Goal: Obtain resource: Download file/media

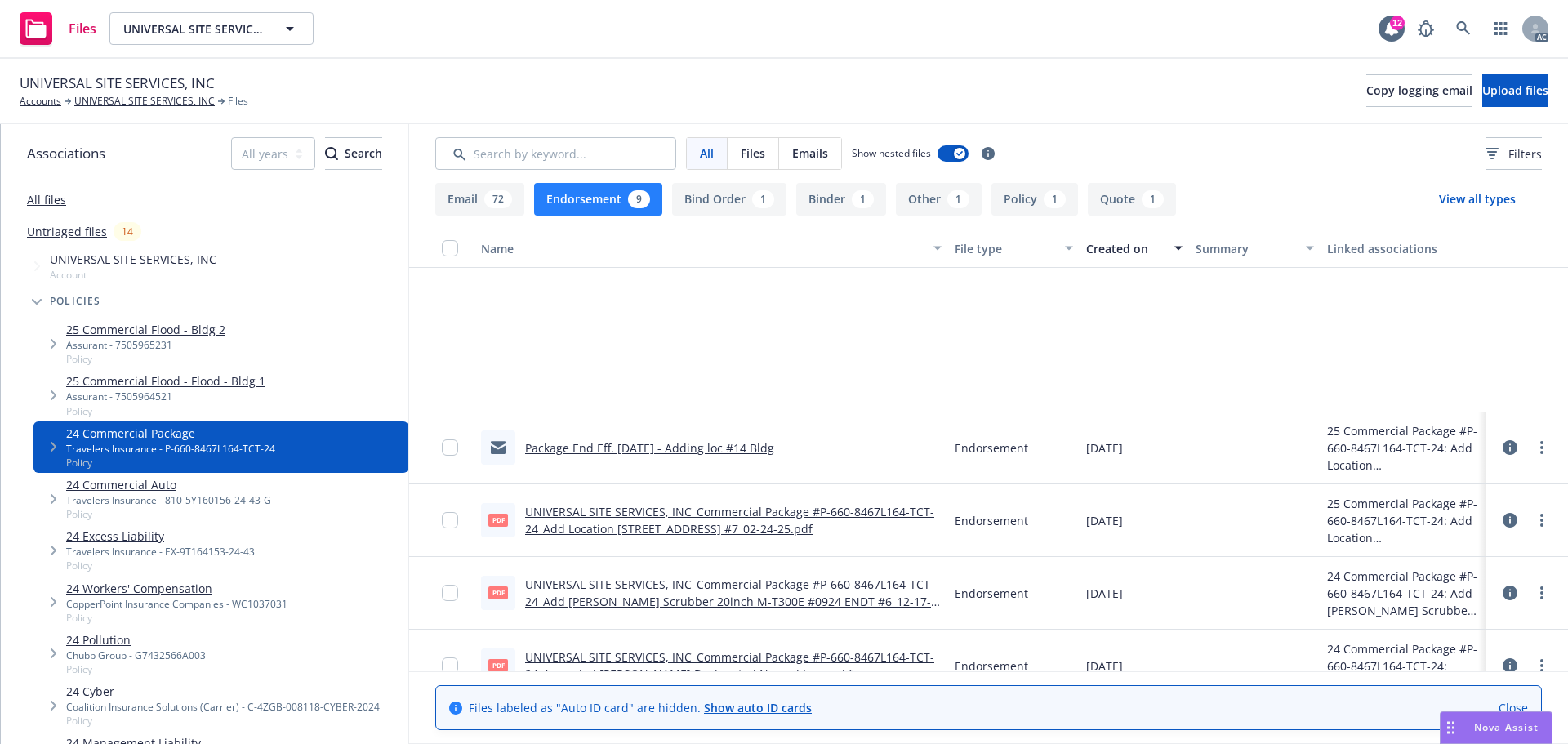
scroll to position [249, 0]
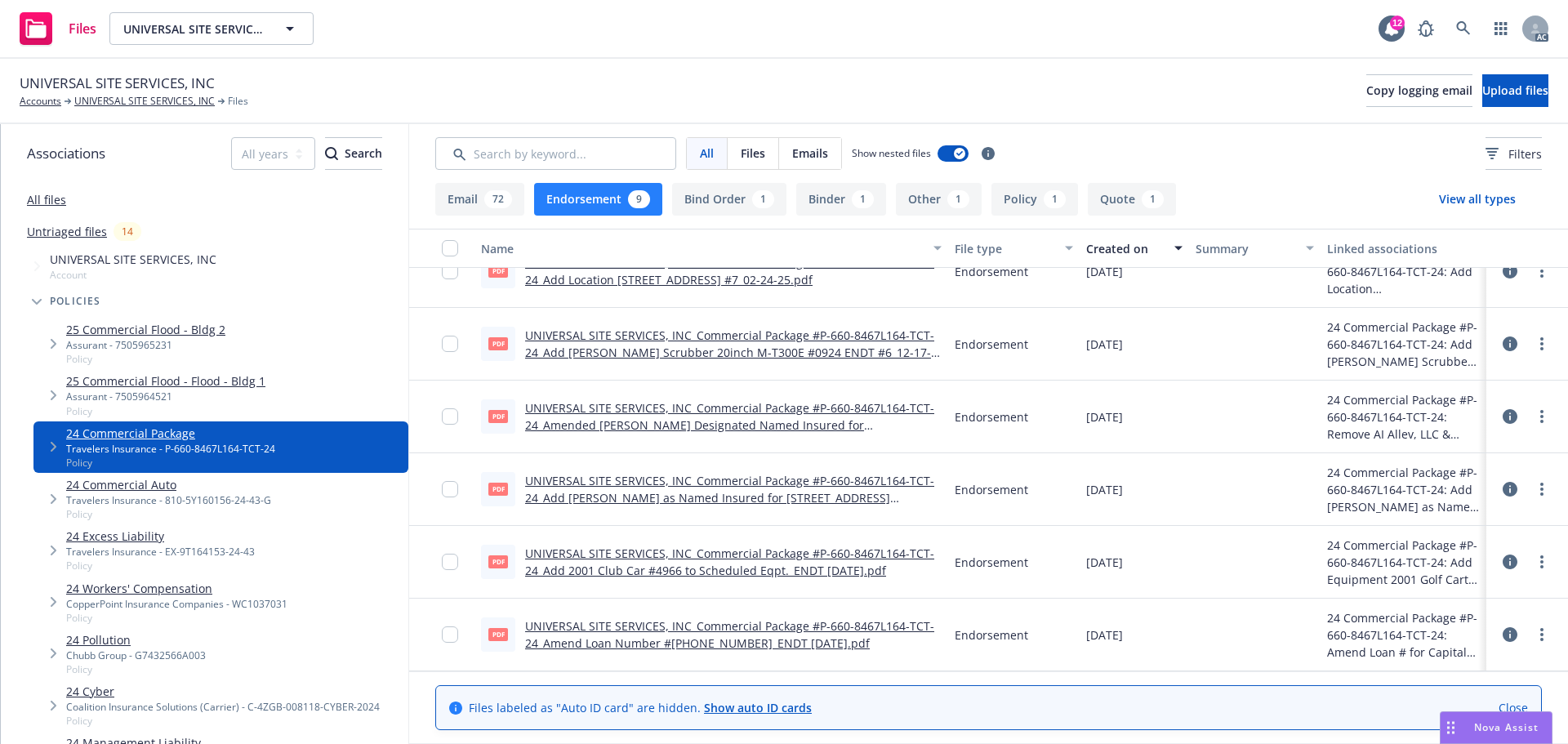
click at [953, 208] on div "1" at bounding box center [959, 198] width 22 height 18
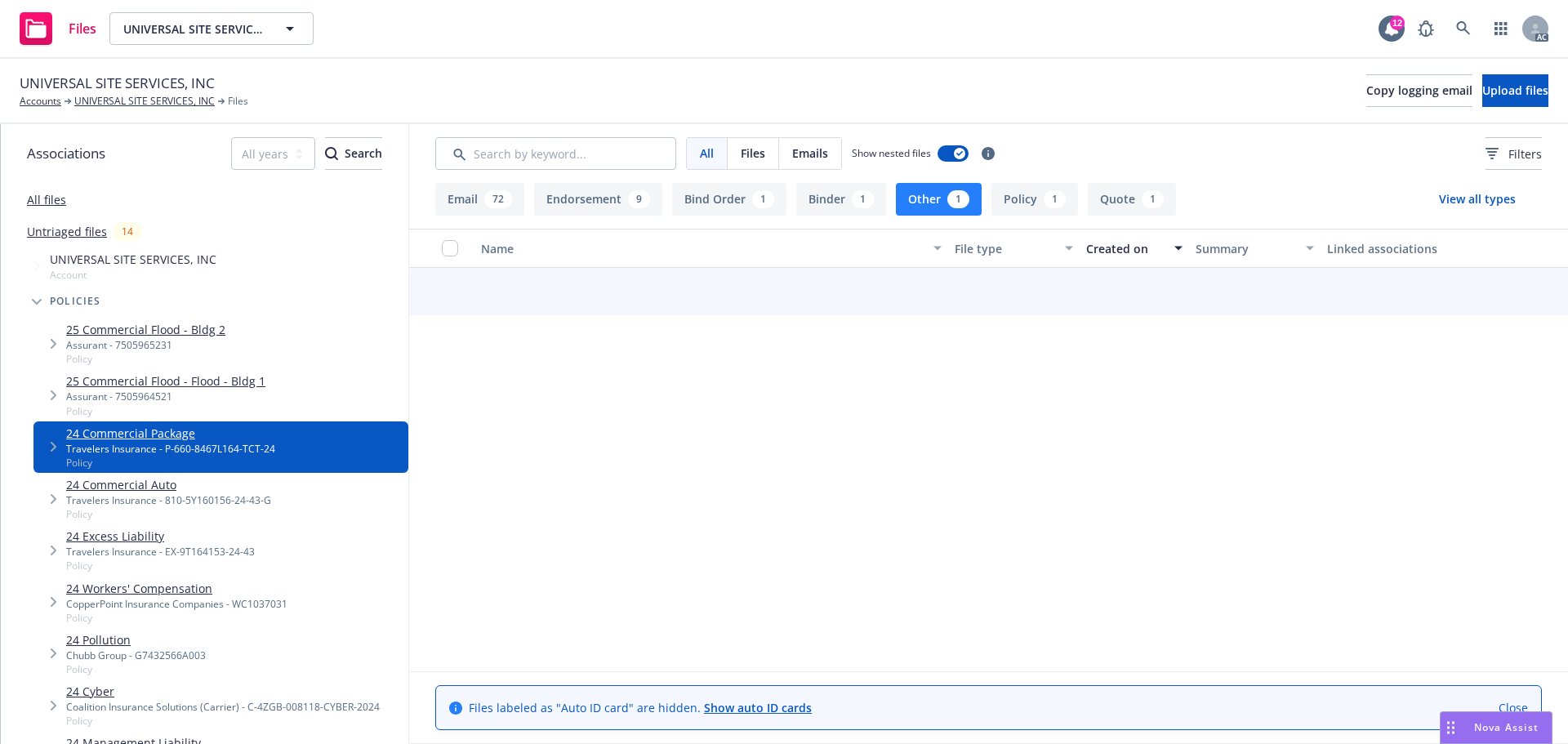
scroll to position [243, 0]
click at [1019, 205] on button "Policy 1" at bounding box center [1035, 199] width 86 height 33
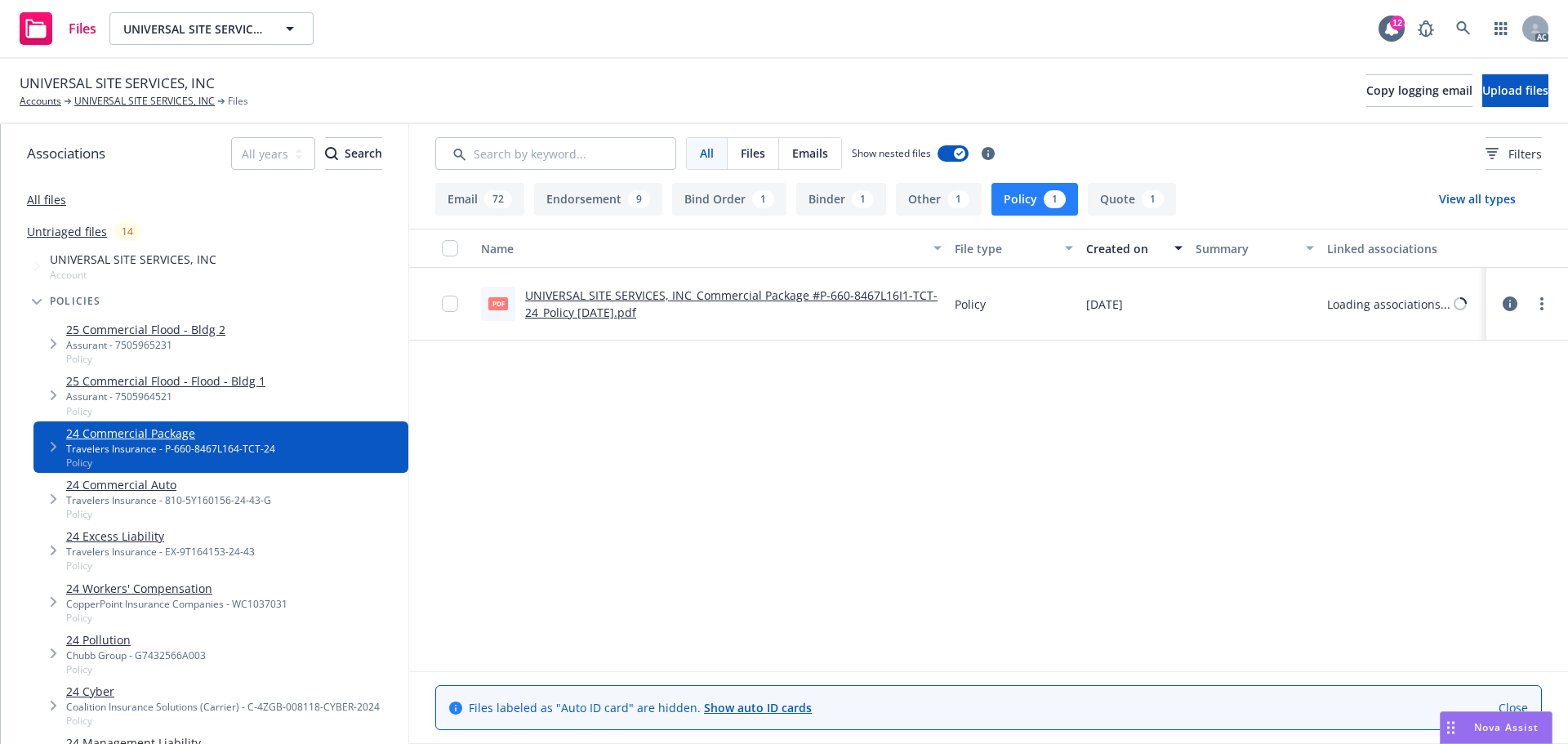
scroll to position [0, 0]
click at [1515, 304] on icon at bounding box center [1510, 303] width 14 height 14
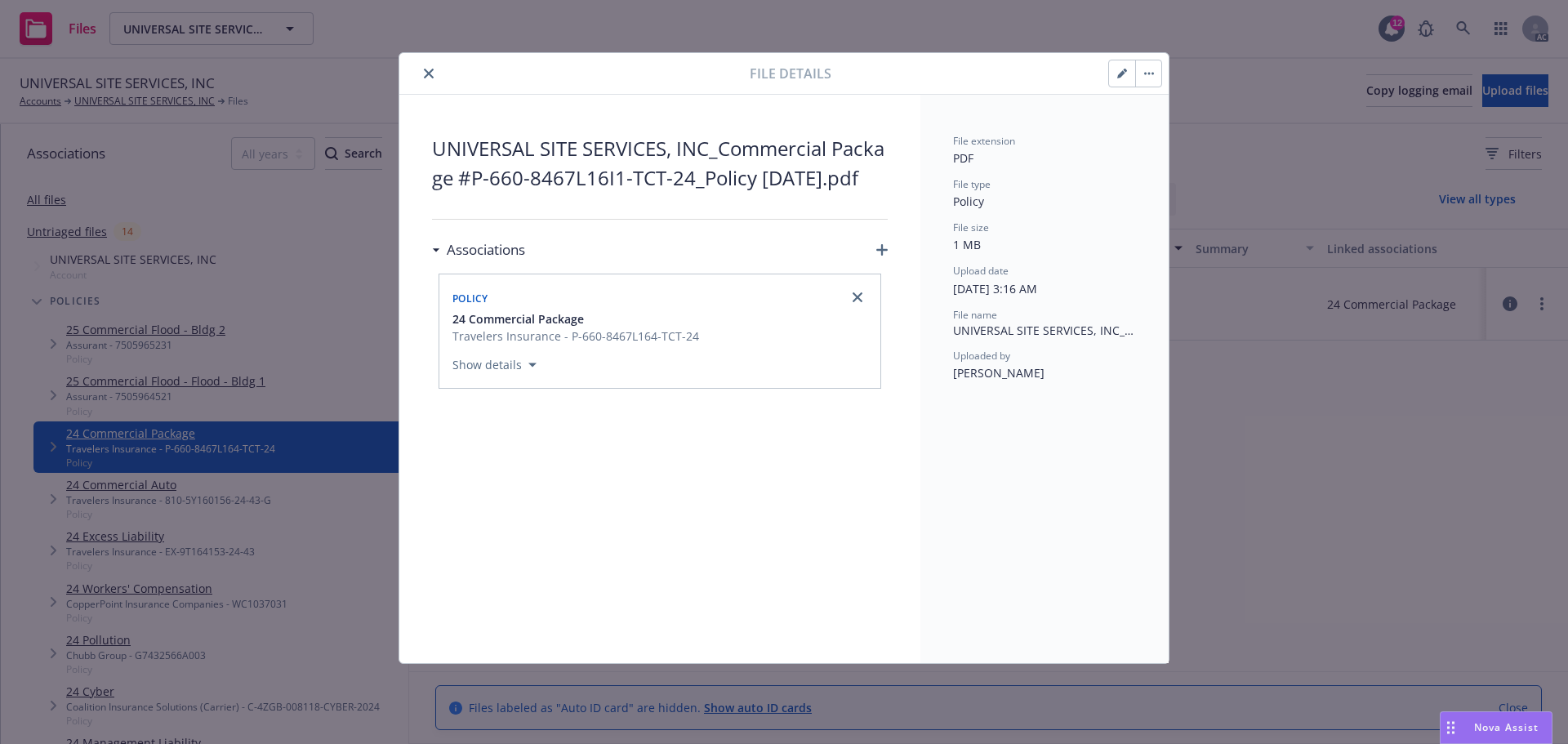
click at [436, 72] on button "close" at bounding box center [428, 73] width 19 height 19
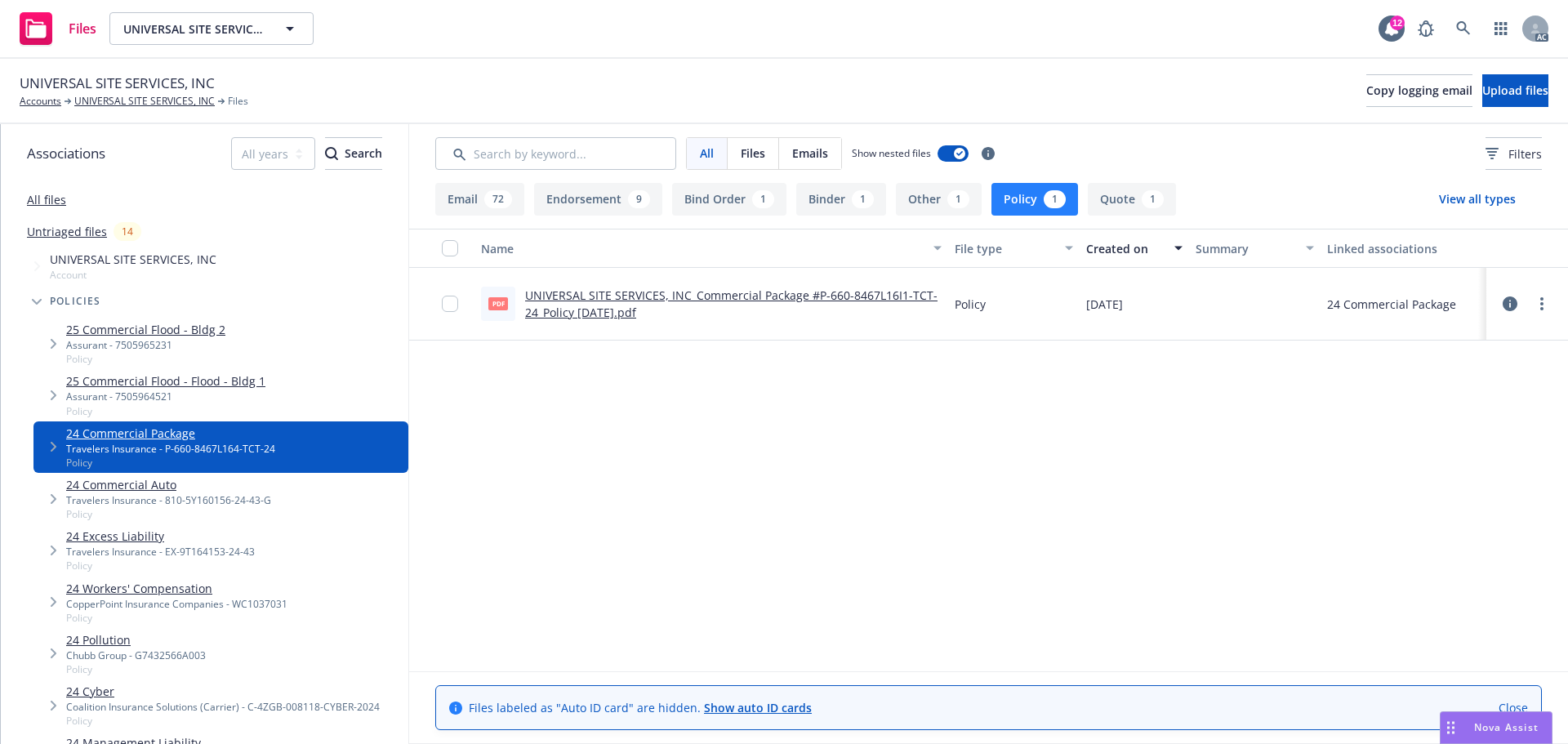
click at [1544, 302] on link "more" at bounding box center [1541, 303] width 19 height 19
drag, startPoint x: 1464, startPoint y: 363, endPoint x: 1450, endPoint y: 363, distance: 14.0
click at [1464, 363] on link "Download" at bounding box center [1470, 369] width 163 height 33
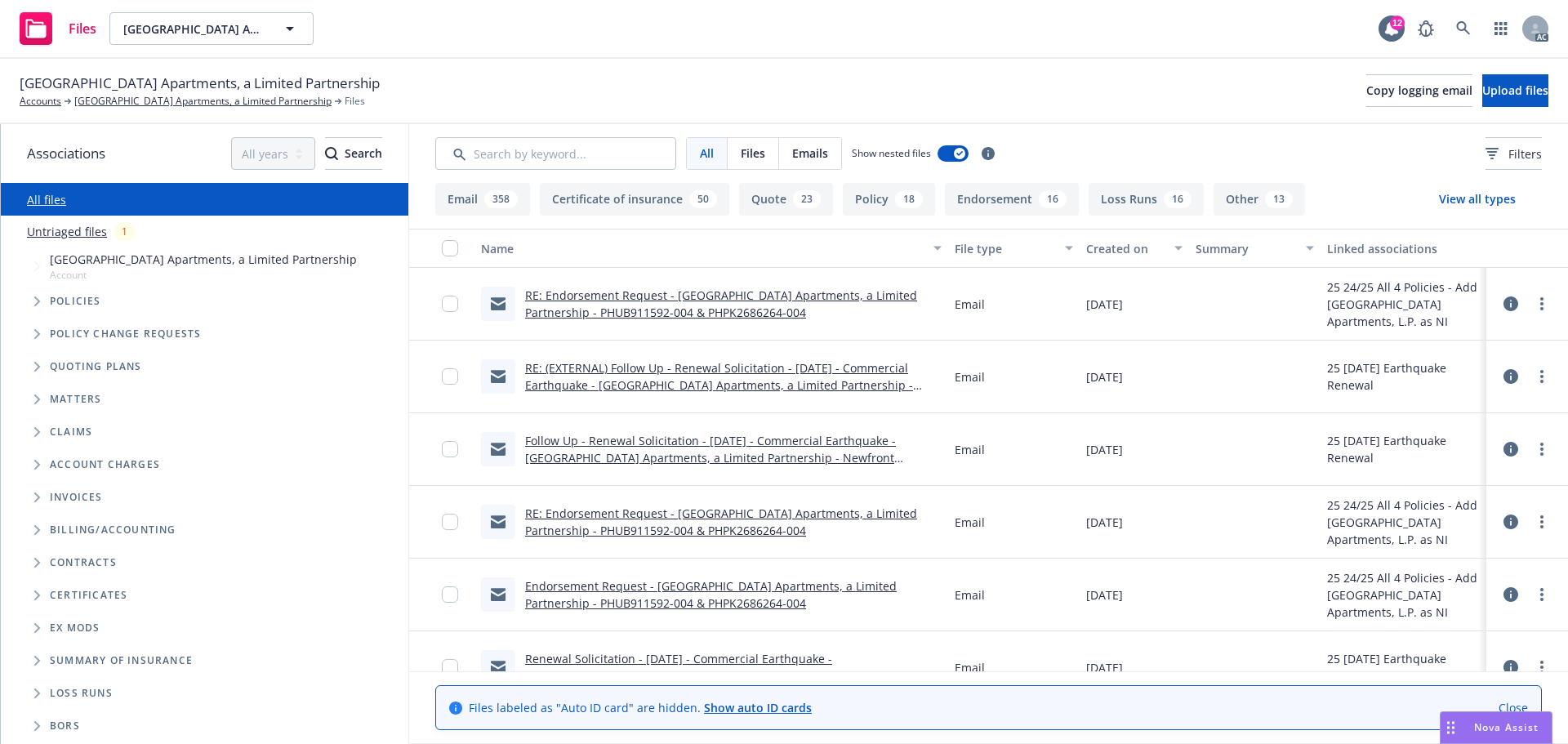
click at [11, 296] on ul "[GEOGRAPHIC_DATA] Apartments, a Limited Partnership Account Policies Policy cha…" at bounding box center [204, 380] width 408 height 266
click at [25, 296] on span "Tree Example" at bounding box center [36, 301] width 26 height 26
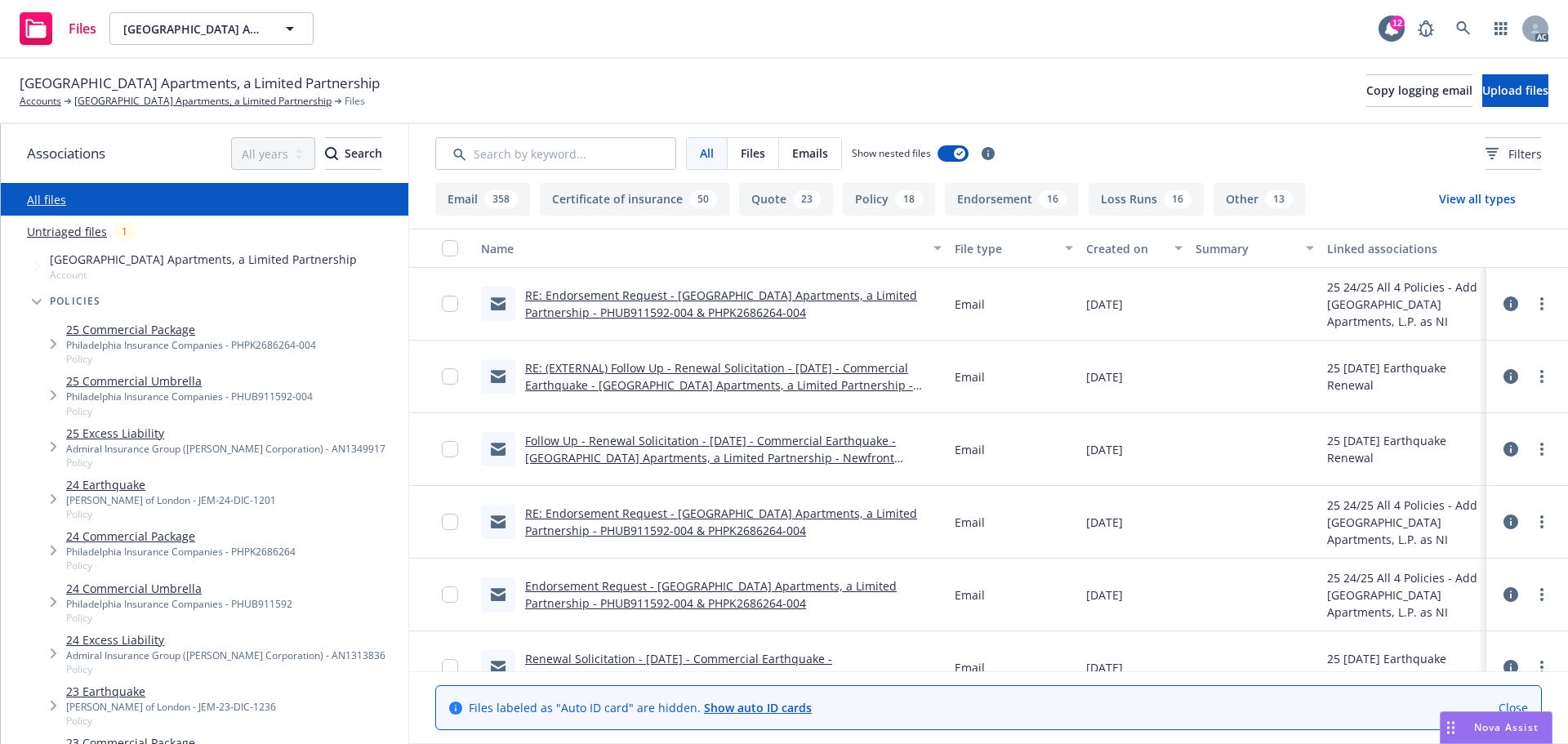
click at [166, 483] on link "24 Earthquake" at bounding box center [171, 485] width 210 height 17
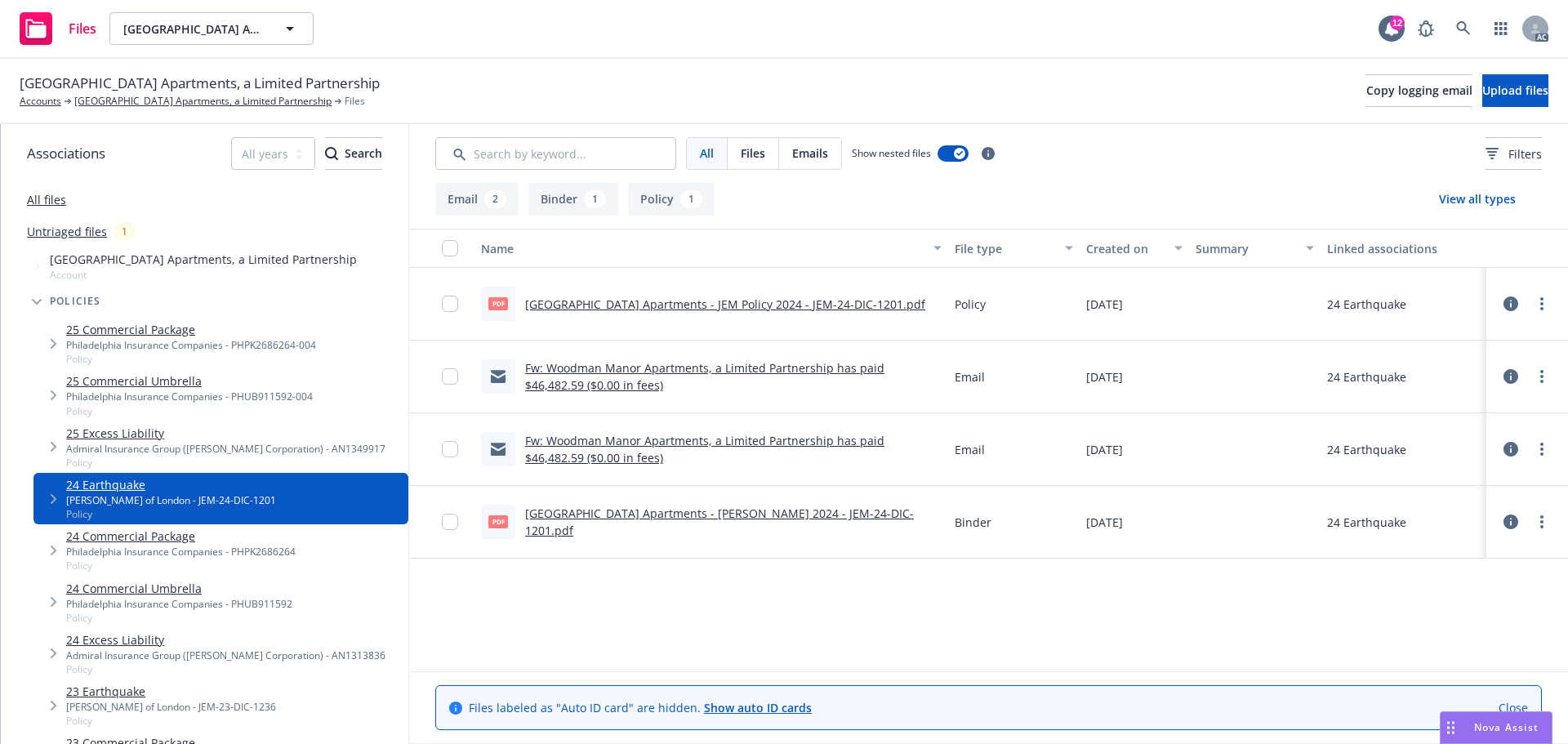
click at [56, 203] on link "All files" at bounding box center [47, 199] width 39 height 15
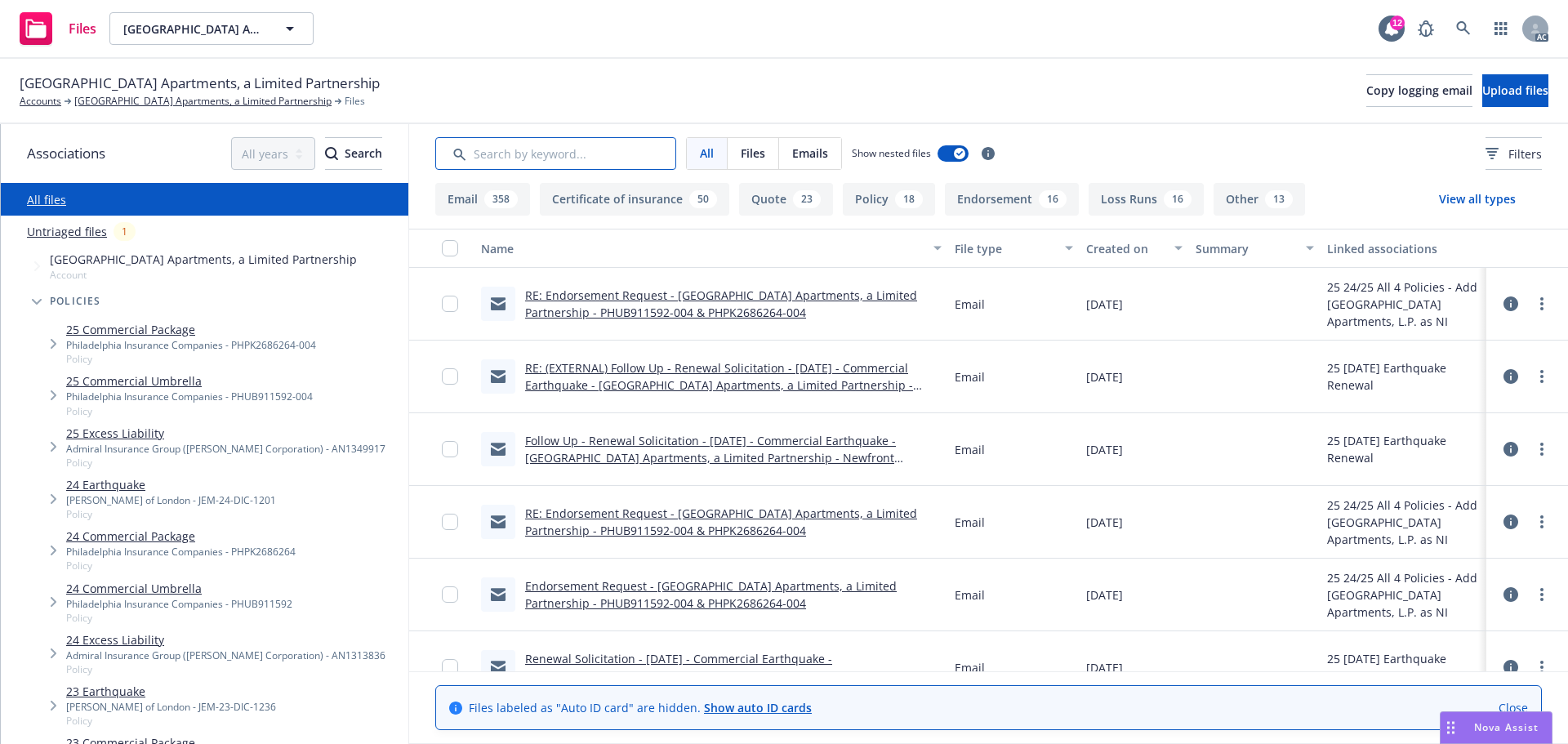
click at [564, 159] on input "Search by keyword..." at bounding box center [556, 153] width 241 height 33
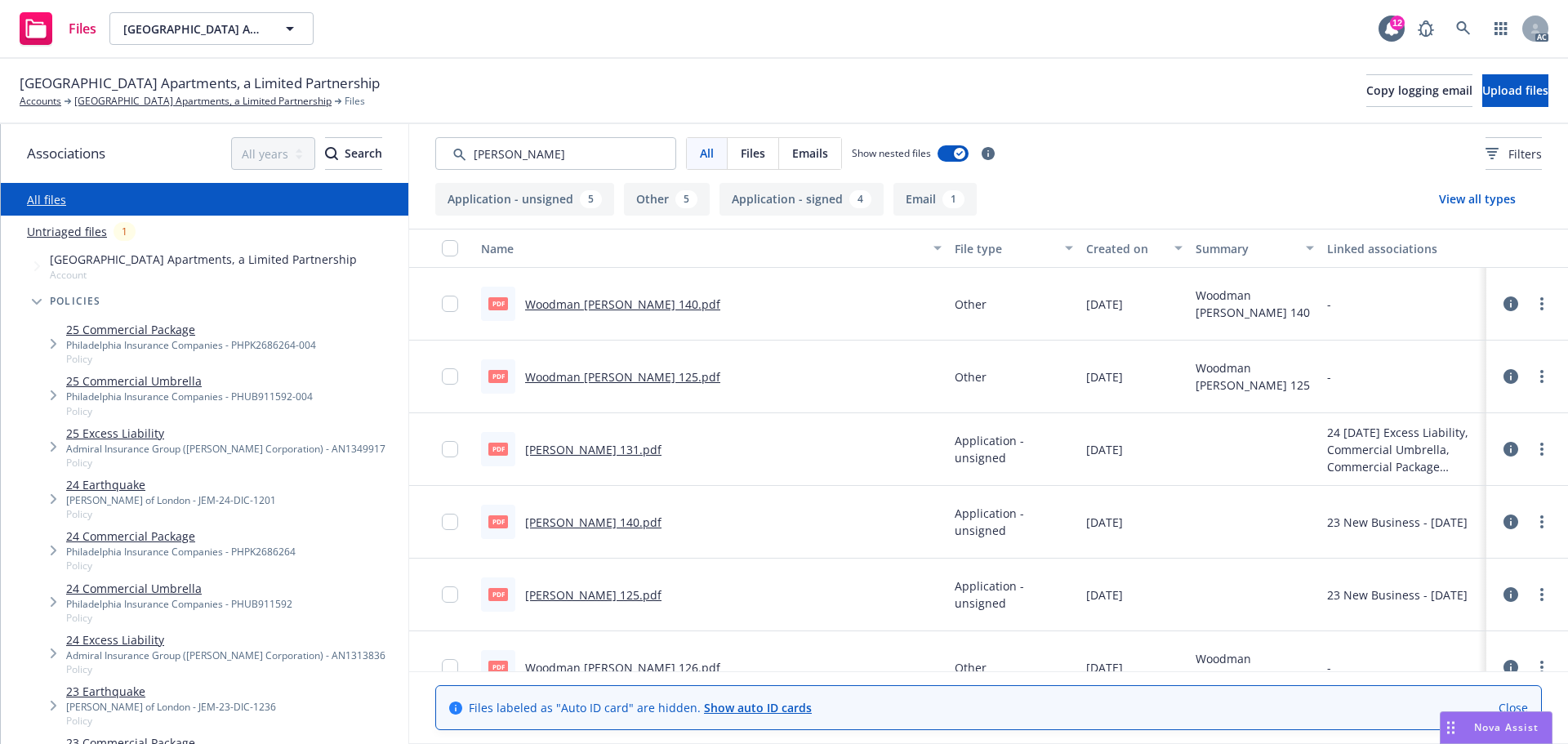
click at [1089, 237] on button "Created on" at bounding box center [1134, 248] width 109 height 39
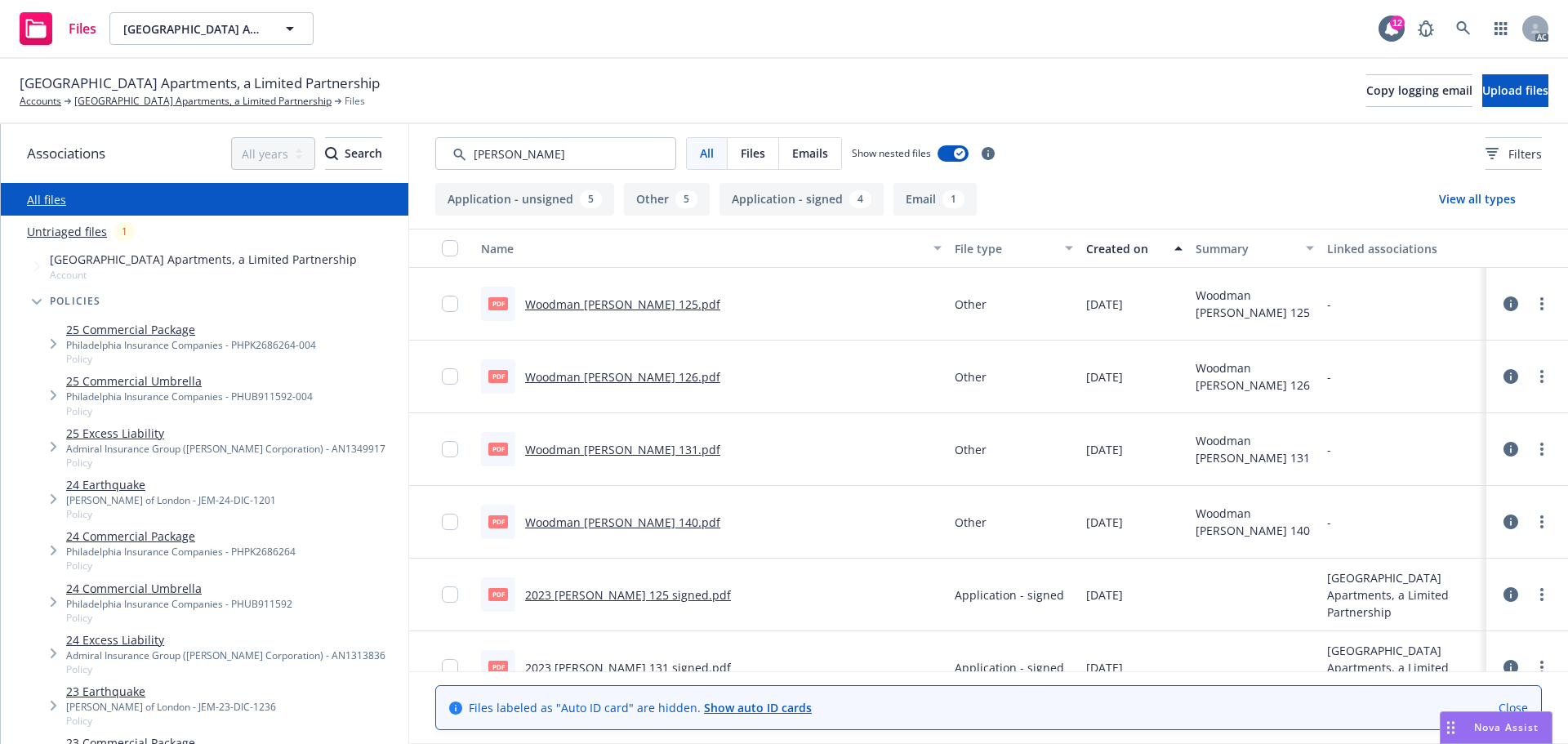
click at [1089, 237] on button "Created on" at bounding box center [1134, 248] width 109 height 39
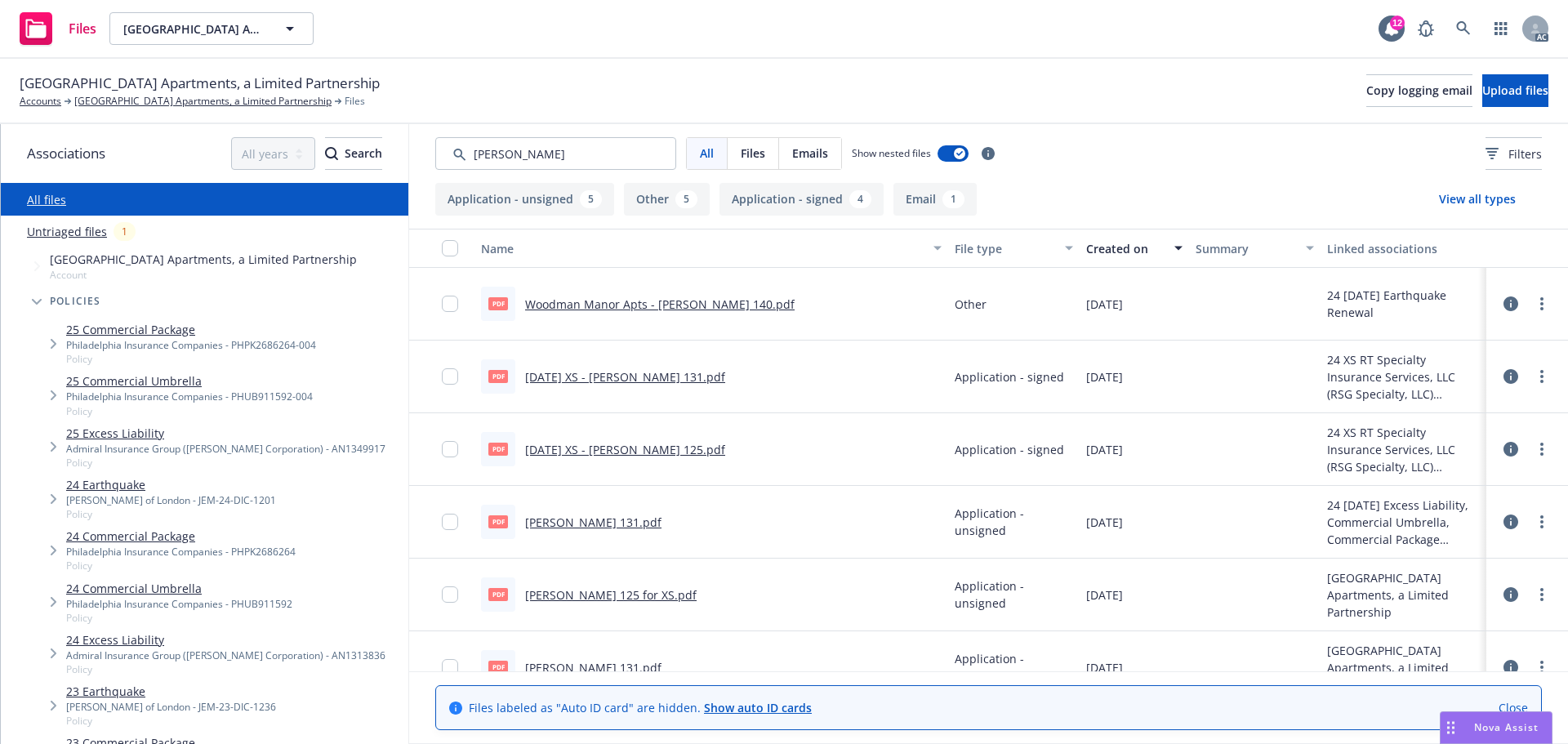
click at [717, 311] on link "Woodman Manor Apts - [PERSON_NAME] 140.pdf" at bounding box center [660, 304] width 270 height 15
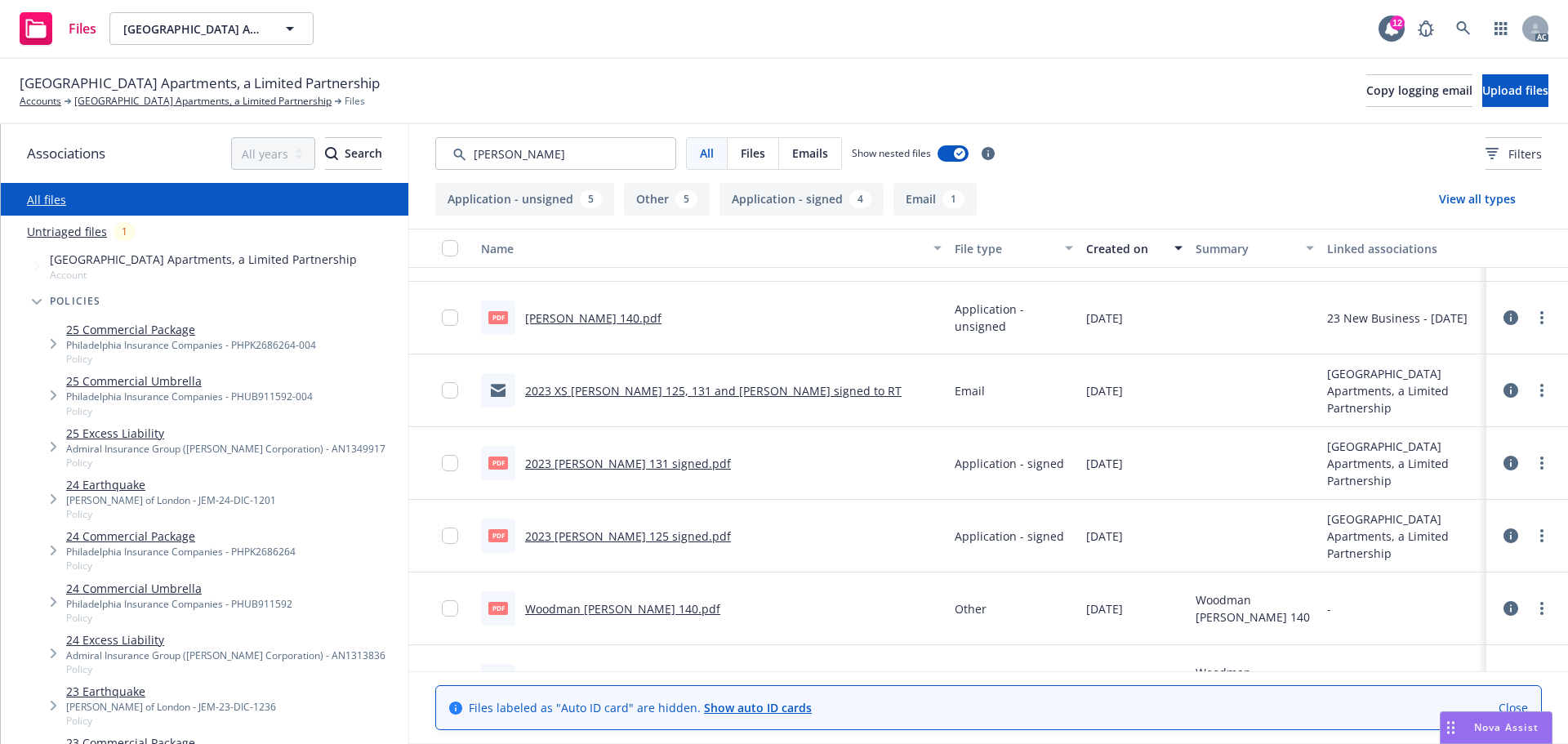
scroll to position [571, 0]
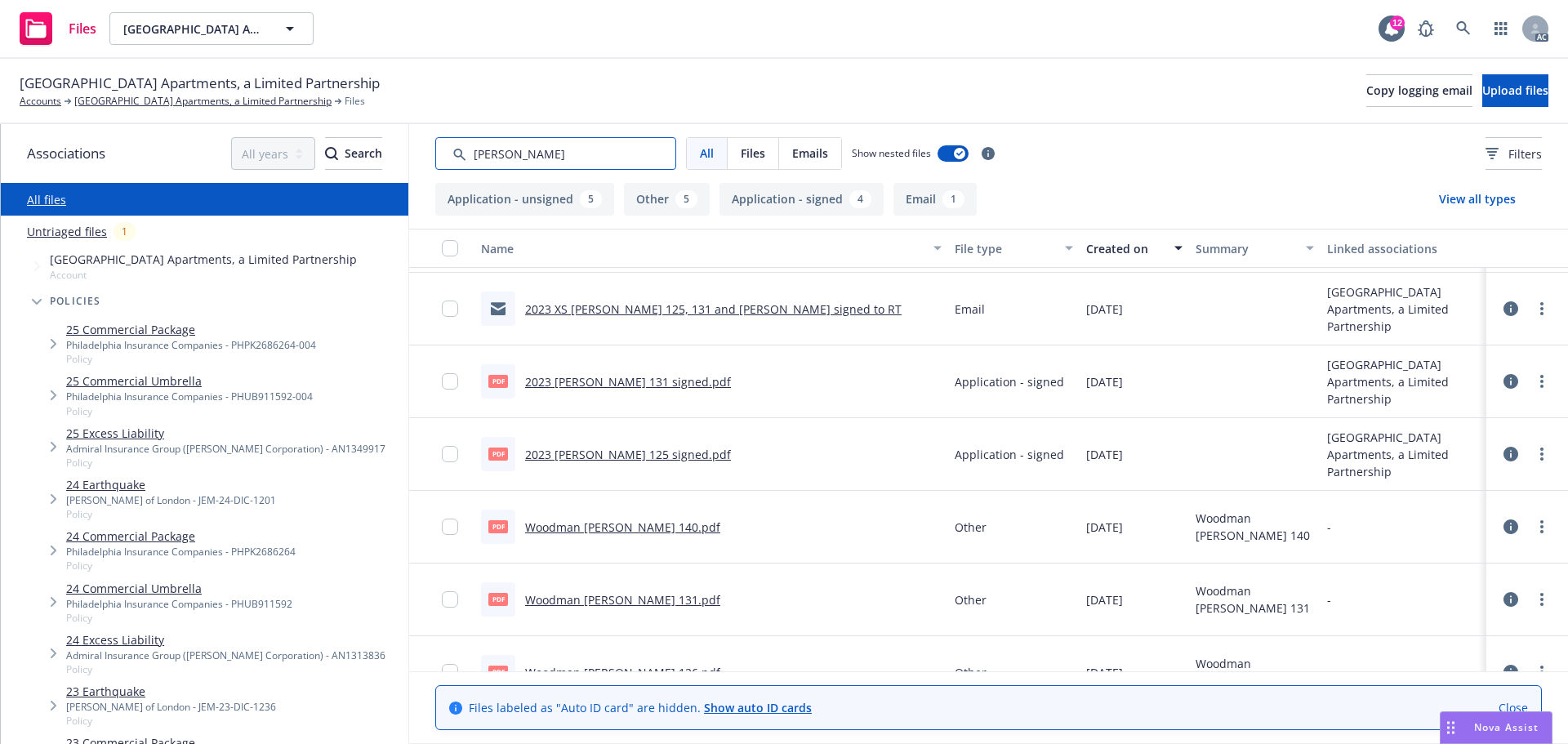
drag, startPoint x: 490, startPoint y: 147, endPoint x: 481, endPoint y: 150, distance: 9.5
click at [481, 150] on input "Search by keyword..." at bounding box center [556, 153] width 241 height 33
type input "app"
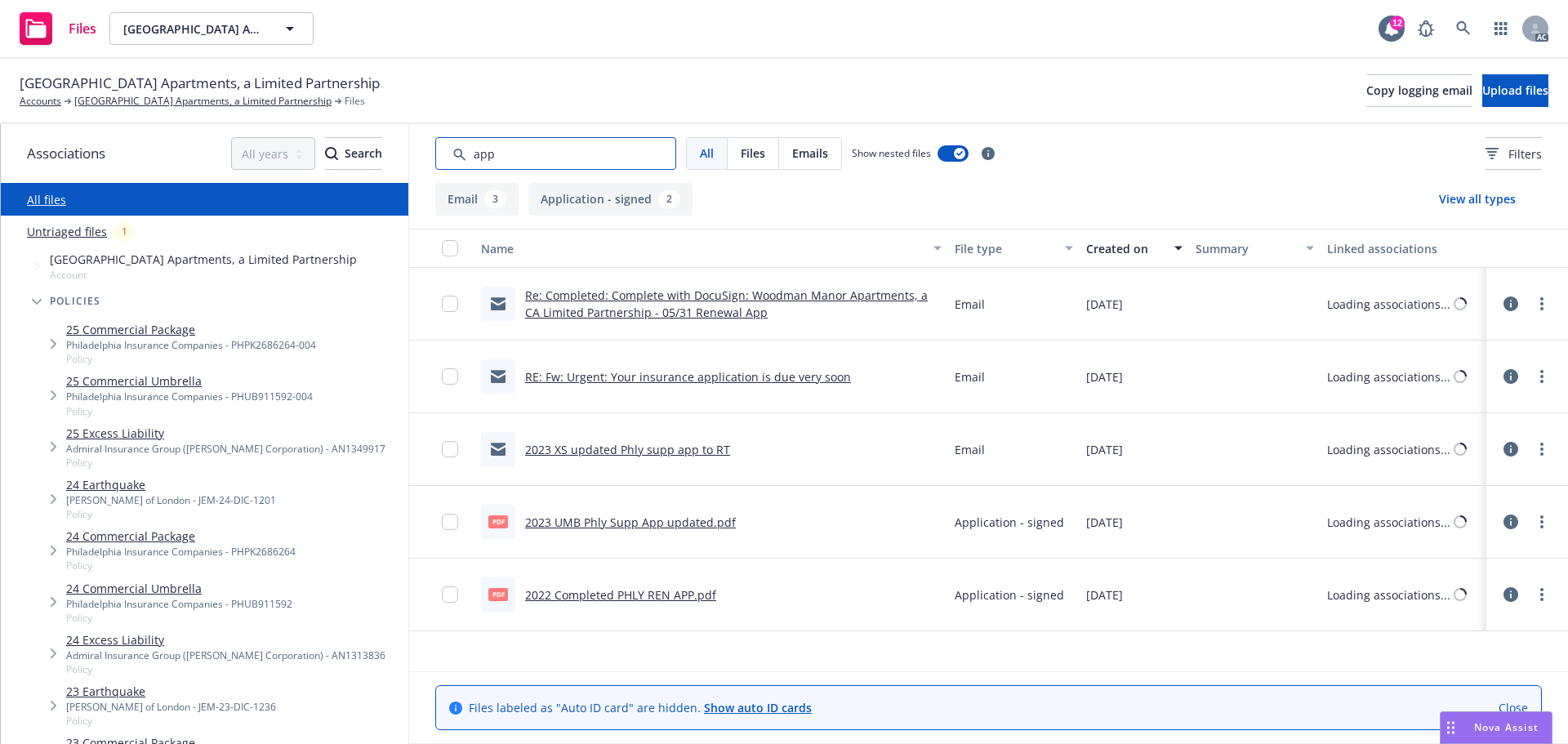
scroll to position [0, 0]
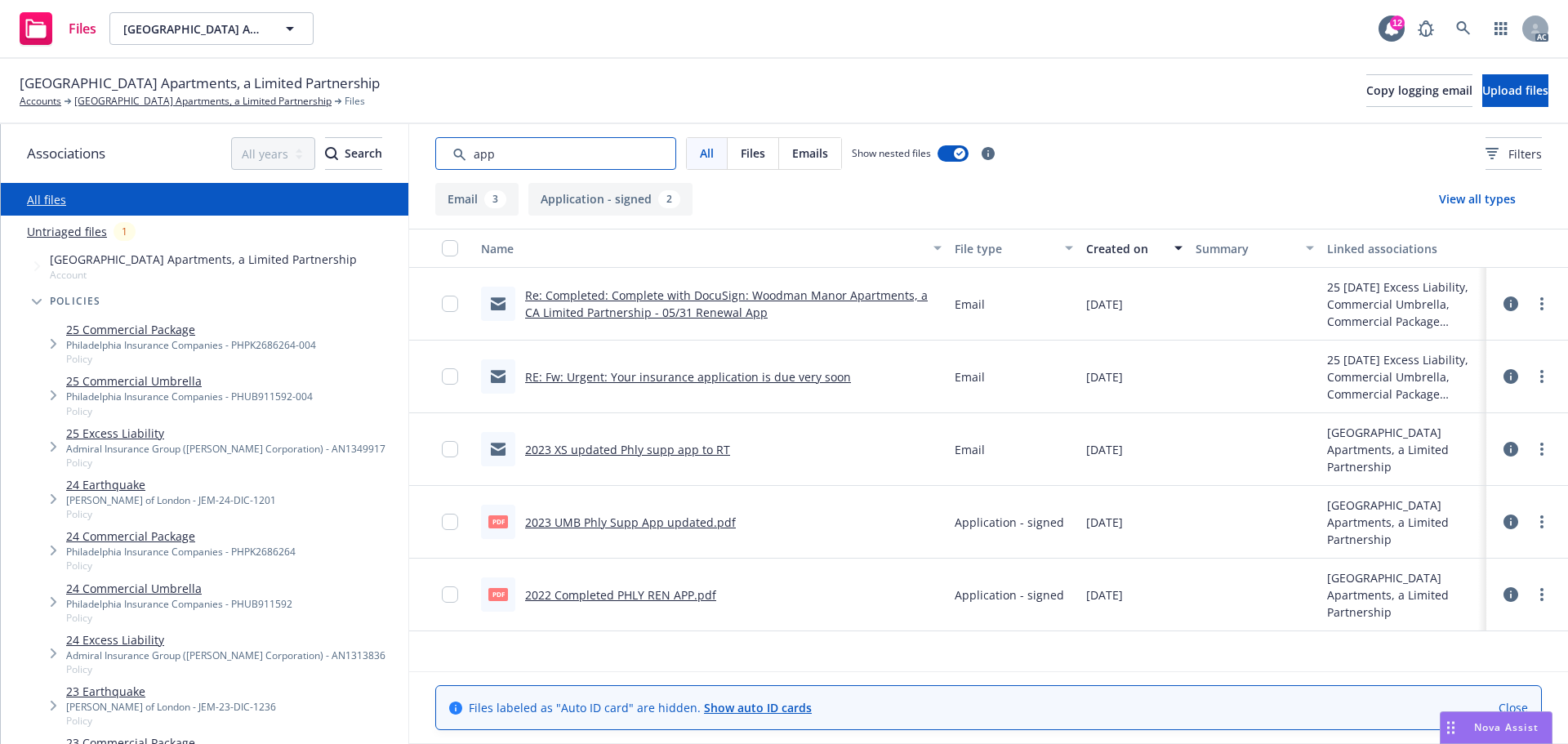
drag, startPoint x: 549, startPoint y: 145, endPoint x: 436, endPoint y: 153, distance: 113.3
click at [436, 153] on input "Search by keyword..." at bounding box center [556, 153] width 241 height 33
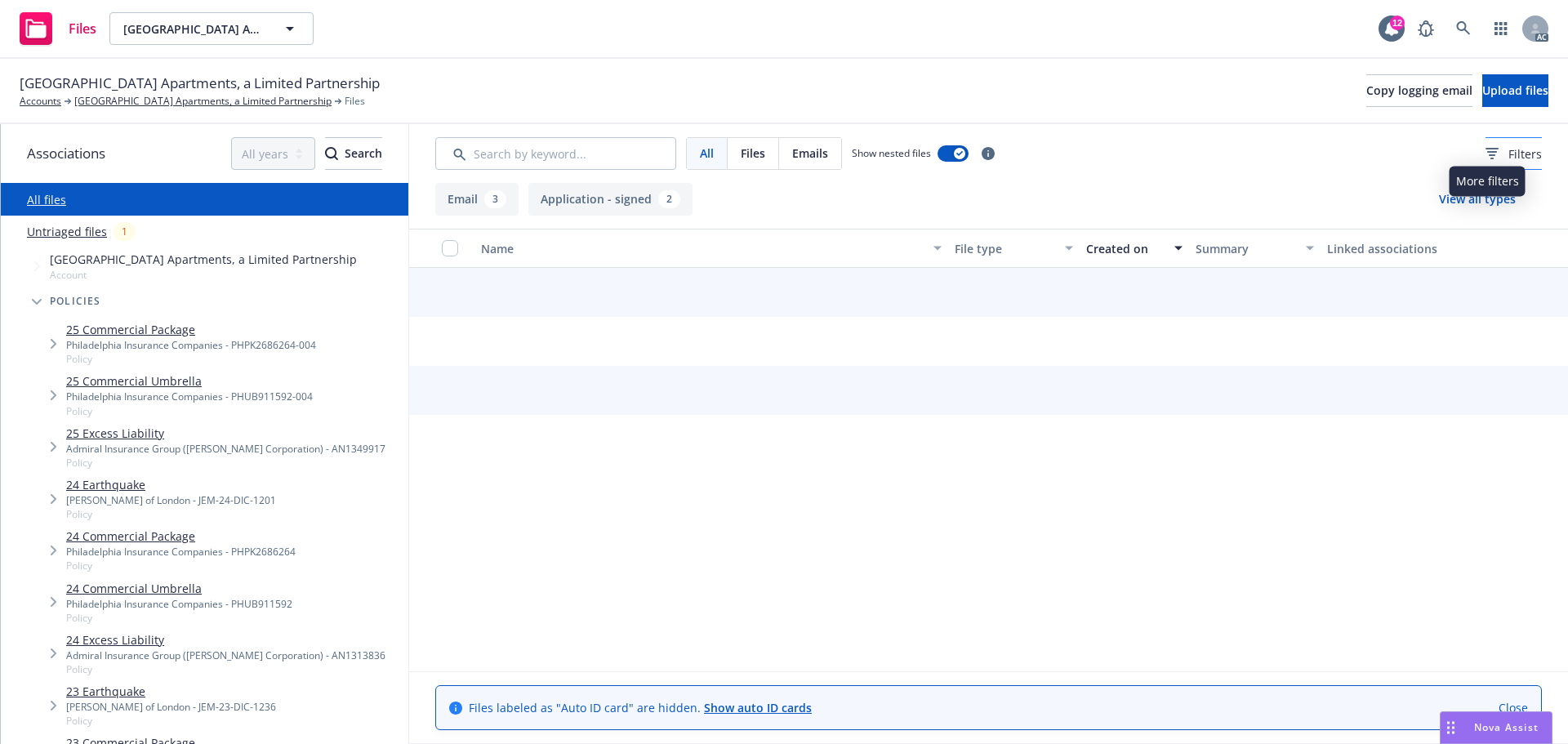
click at [1486, 160] on div "Filters" at bounding box center [1514, 153] width 56 height 17
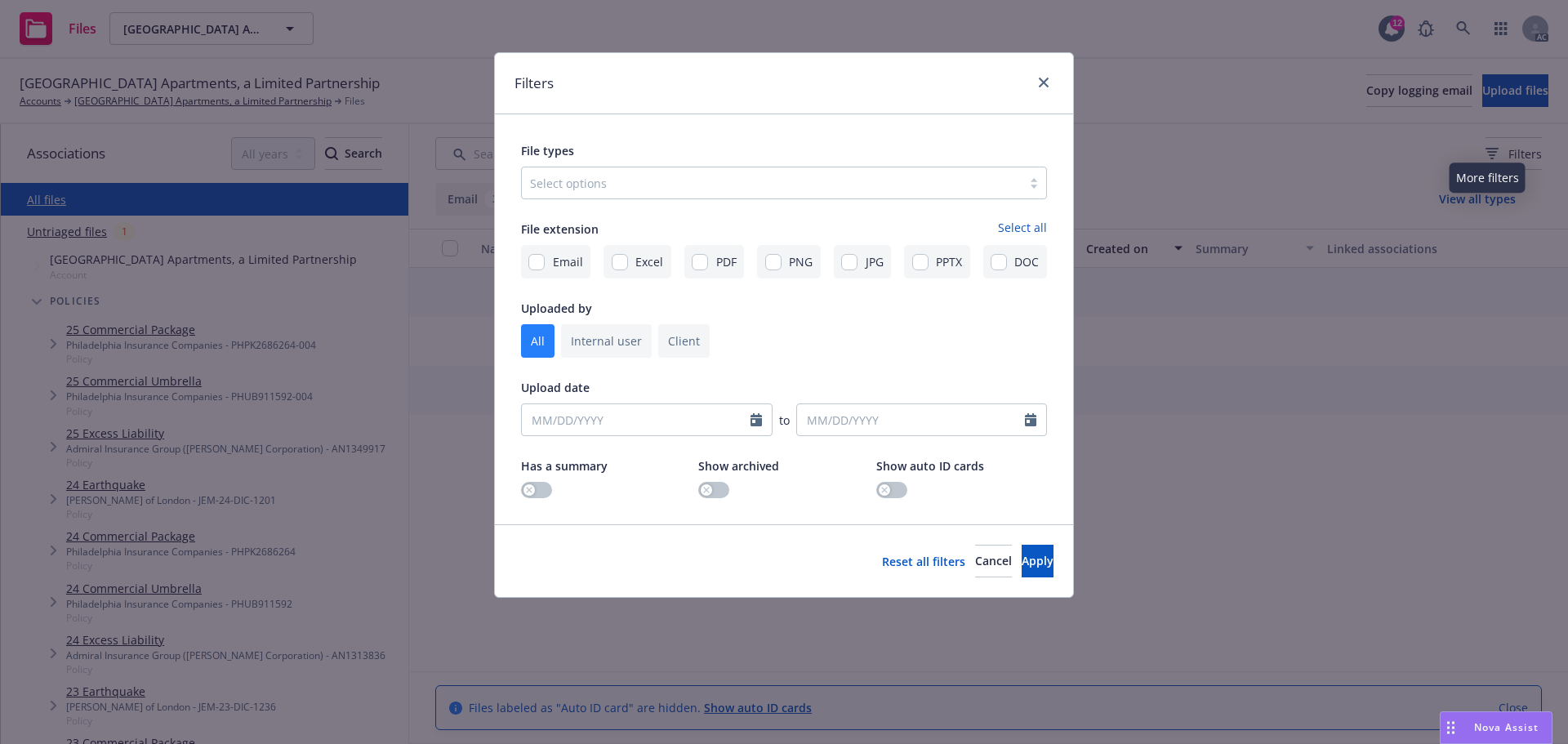
drag, startPoint x: 683, startPoint y: 173, endPoint x: 677, endPoint y: 184, distance: 12.5
click at [682, 173] on div at bounding box center [771, 182] width 483 height 19
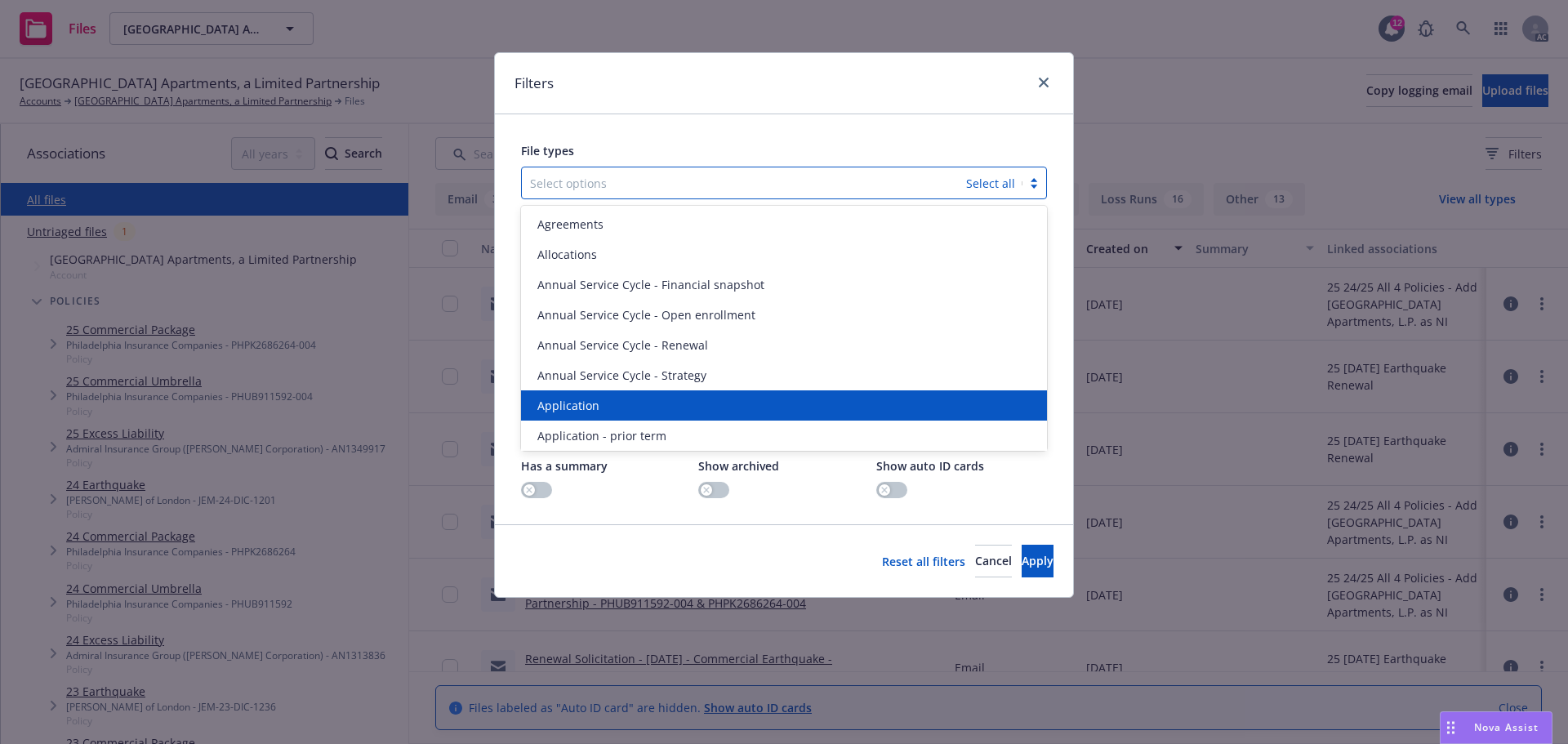
click at [592, 399] on span "Application" at bounding box center [568, 405] width 62 height 17
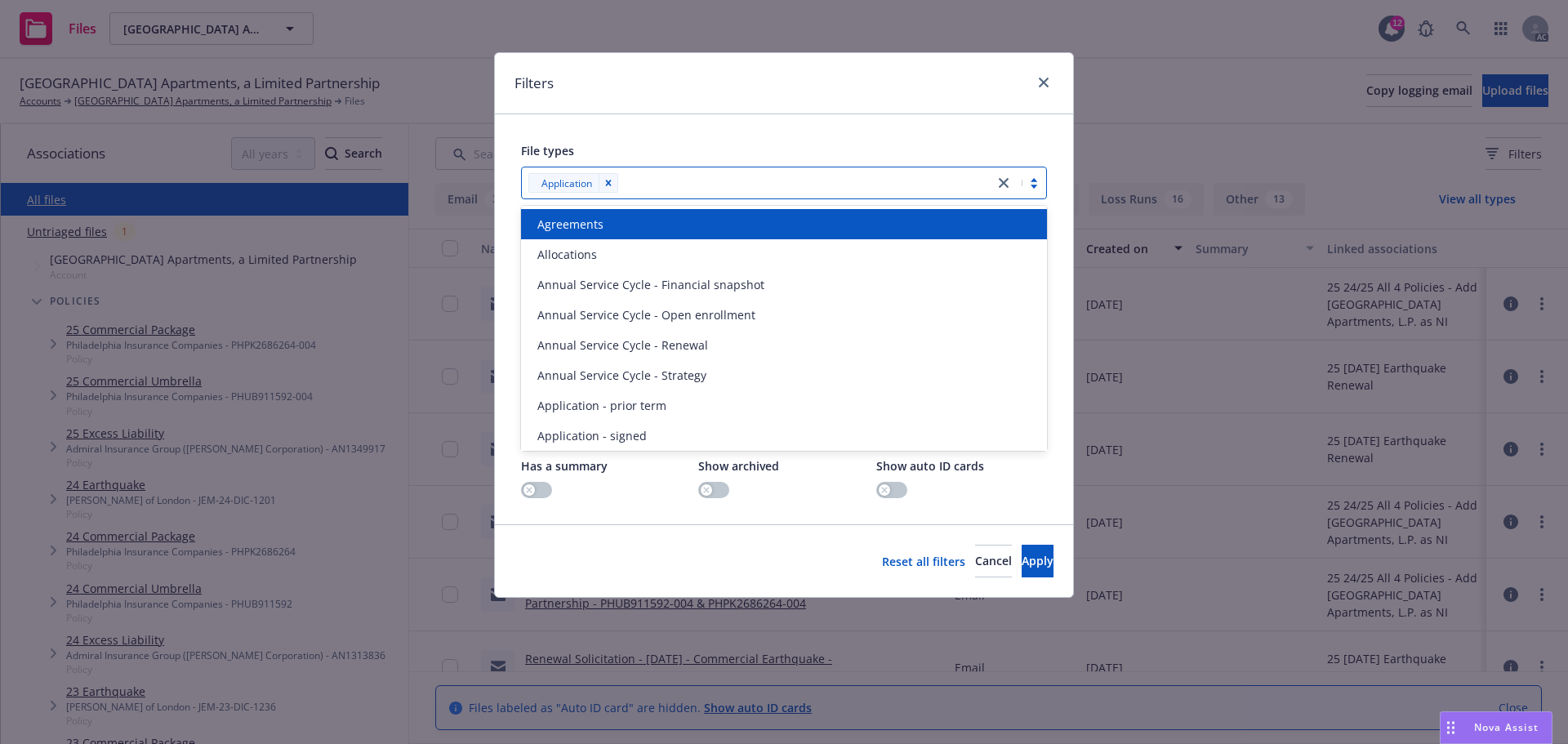
click at [592, 399] on span "Application - prior term" at bounding box center [602, 405] width 129 height 17
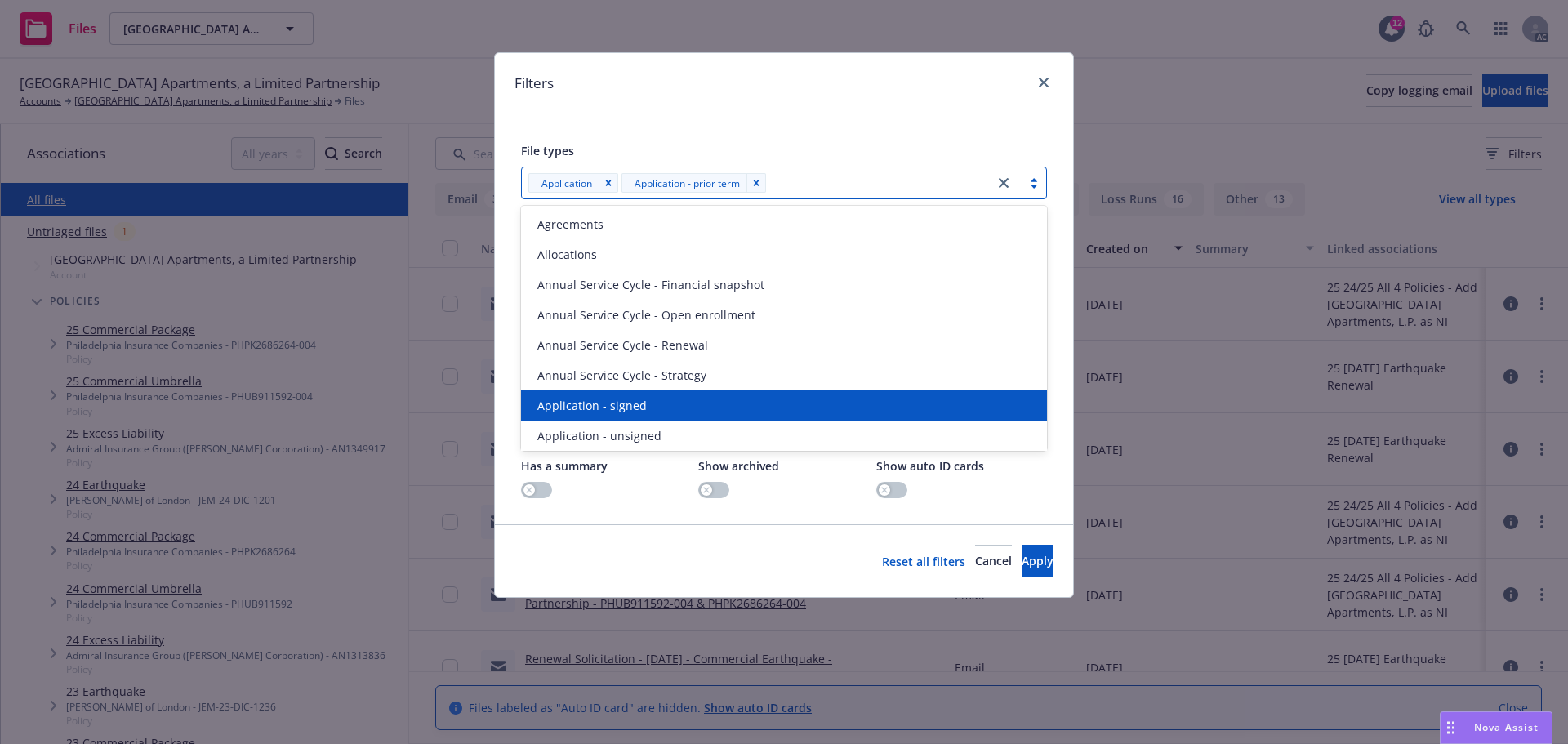
click at [592, 399] on span "Application - signed" at bounding box center [592, 405] width 109 height 17
click at [592, 399] on span "Application - unsigned" at bounding box center [599, 405] width 124 height 17
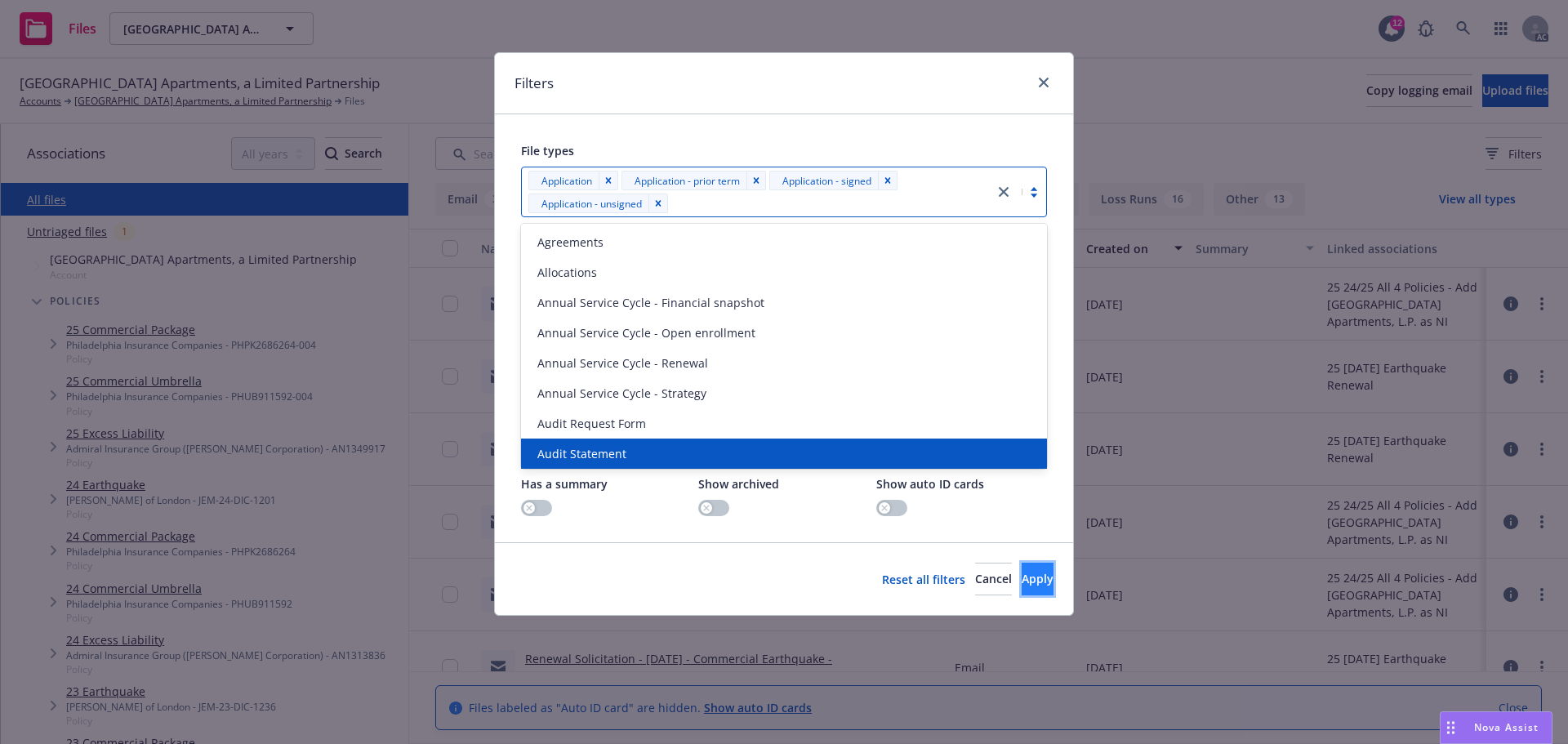
click at [1021, 570] on button "Apply" at bounding box center [1037, 579] width 32 height 33
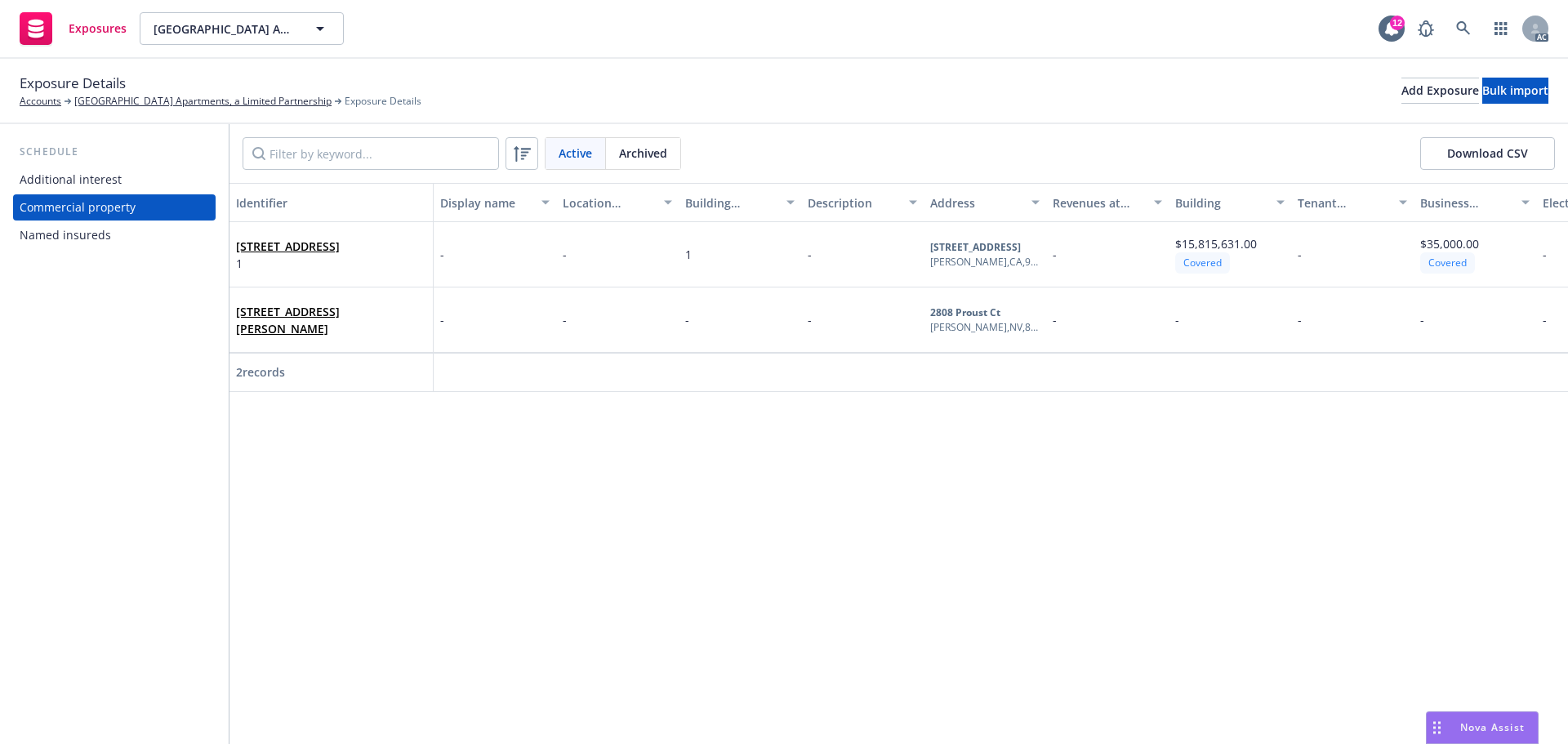
click at [1008, 412] on div "Identifier Display name Location number Building number Description Address Rev…" at bounding box center [898, 464] width 1338 height 561
drag, startPoint x: 508, startPoint y: 408, endPoint x: 617, endPoint y: 406, distance: 109.0
click at [617, 406] on div "Identifier Display name Location number Building number Description Address Rev…" at bounding box center [898, 464] width 1338 height 561
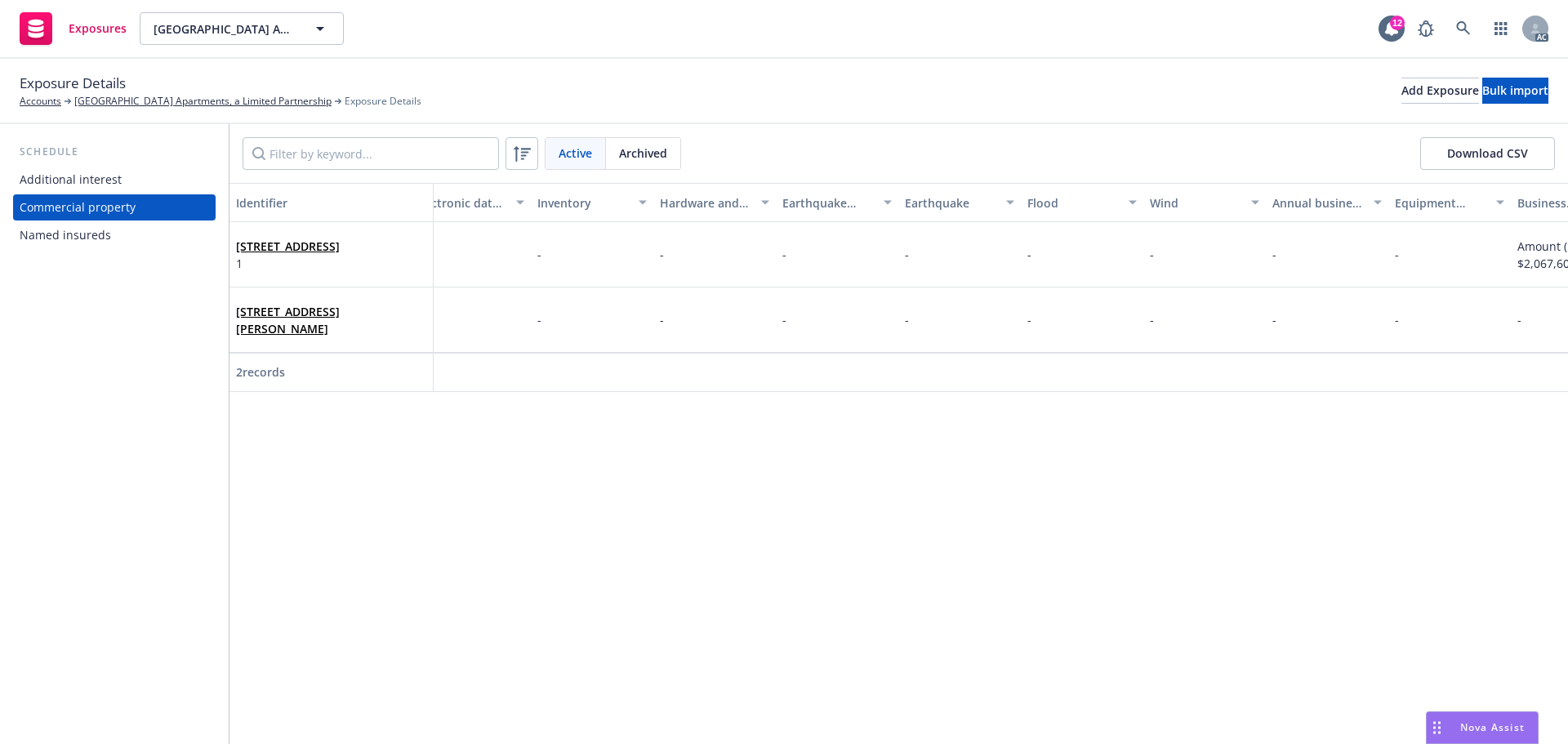
scroll to position [0, 2095]
